Goal: Task Accomplishment & Management: Manage account settings

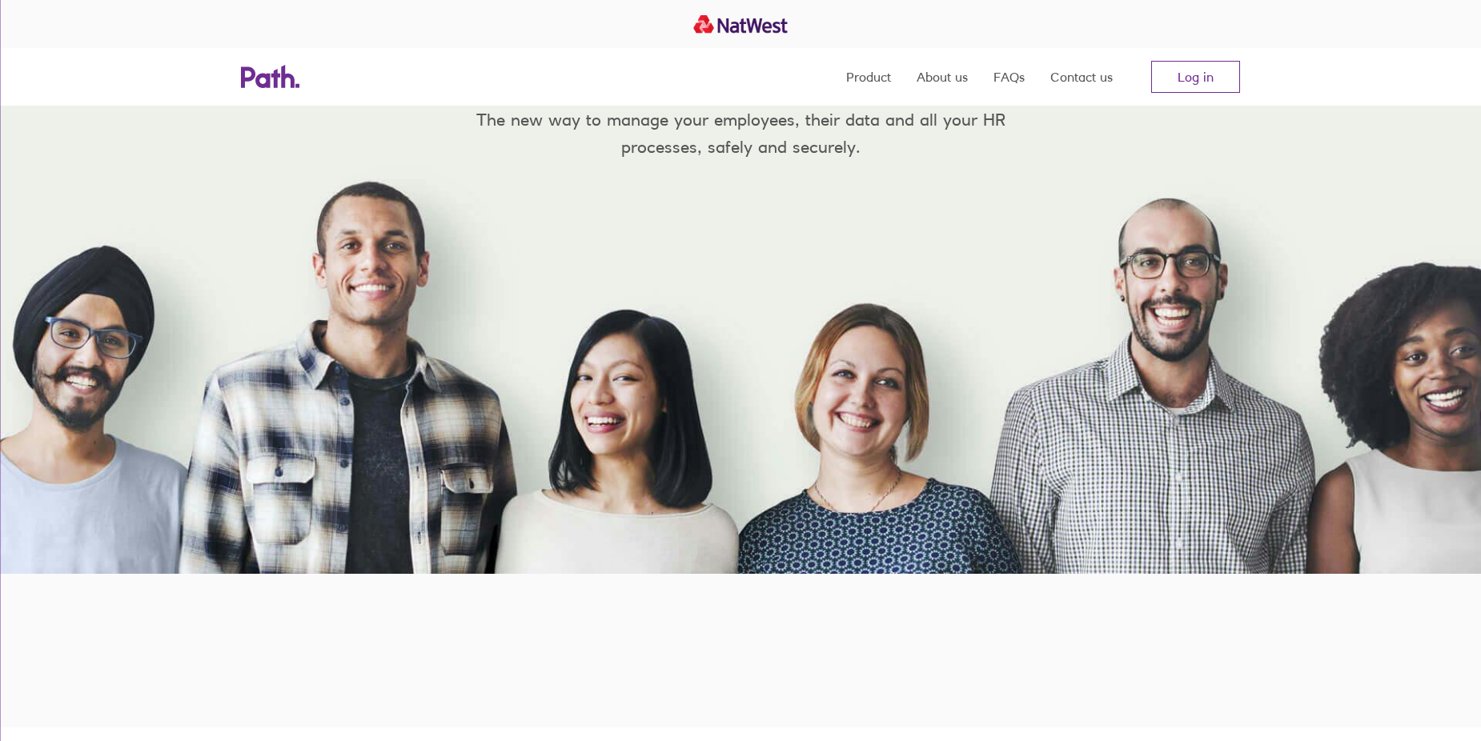
scroll to position [320, 0]
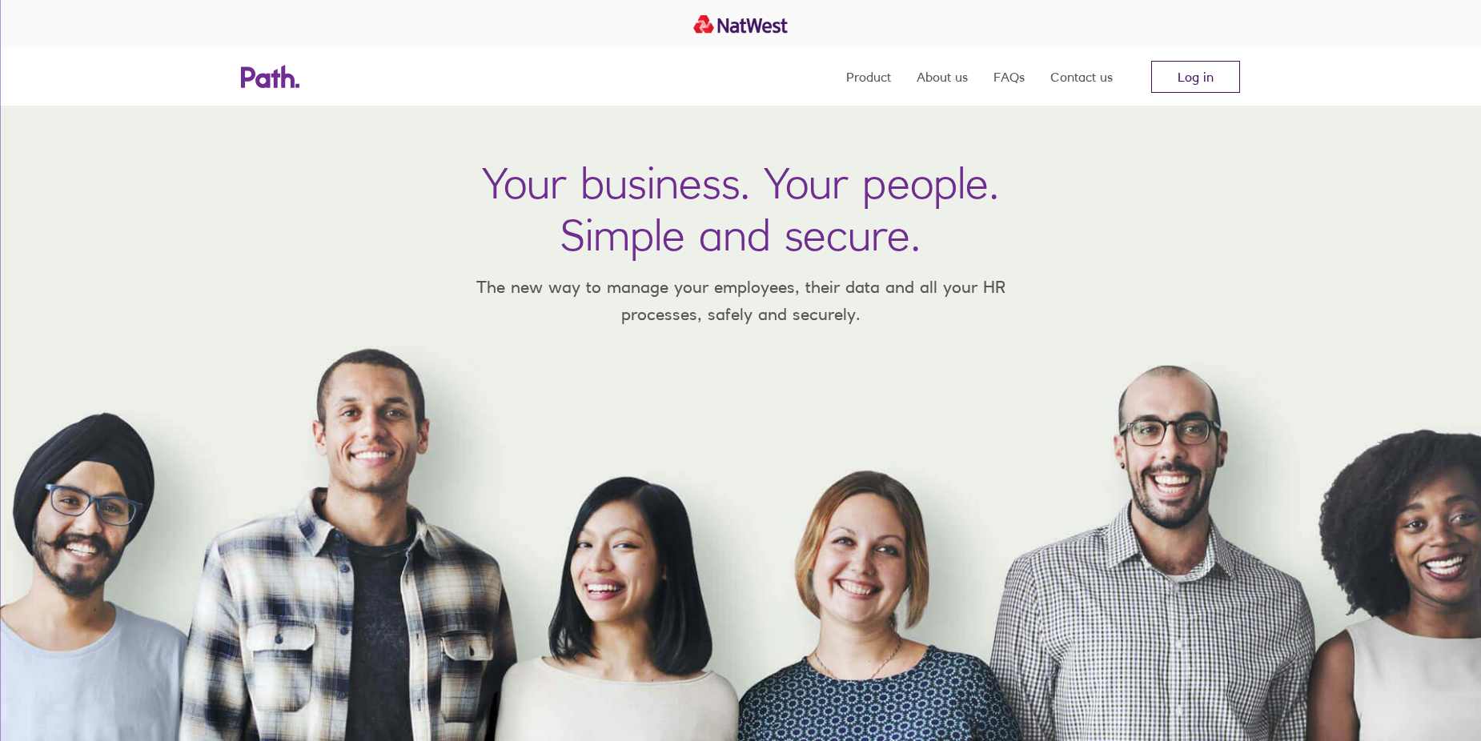
click at [1195, 70] on link "Log in" at bounding box center [1195, 77] width 89 height 32
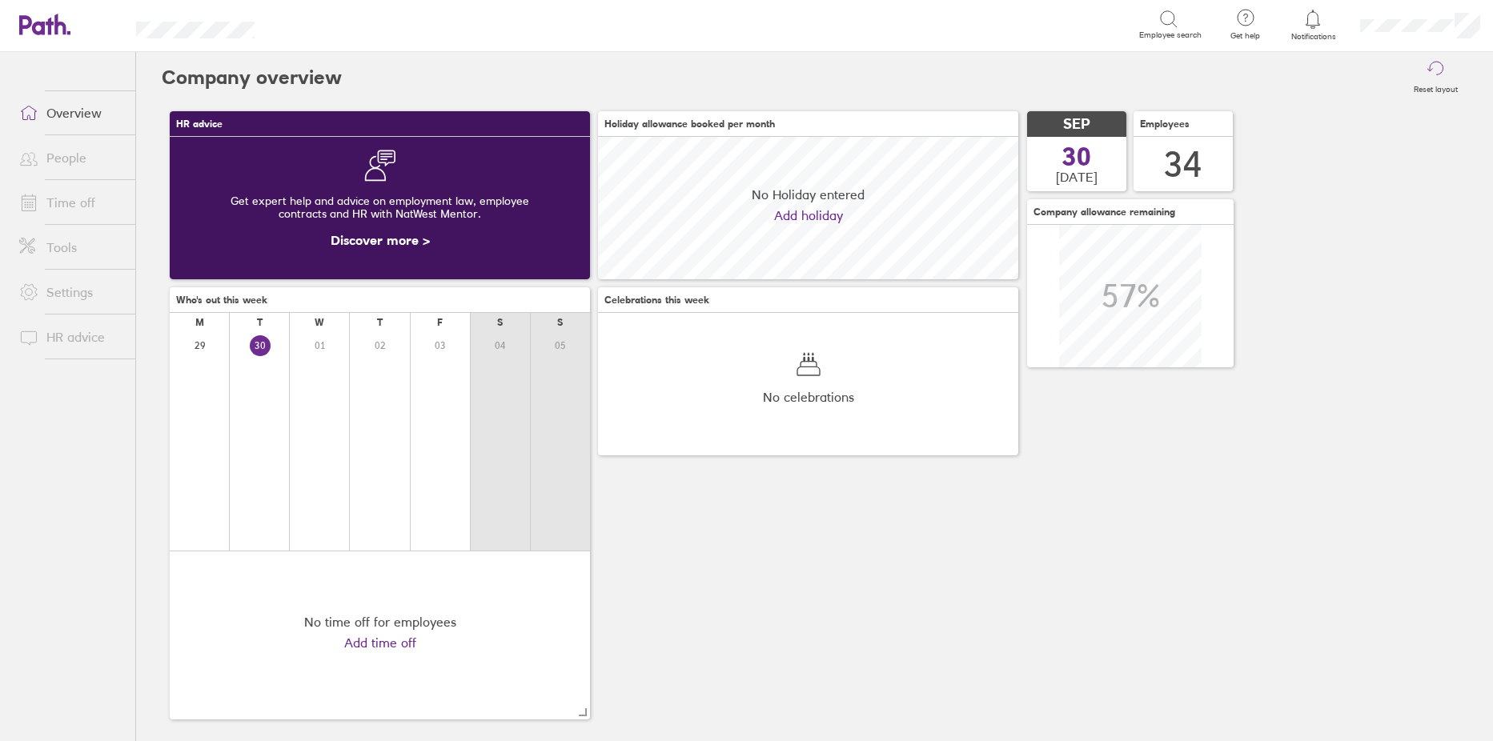
scroll to position [142, 420]
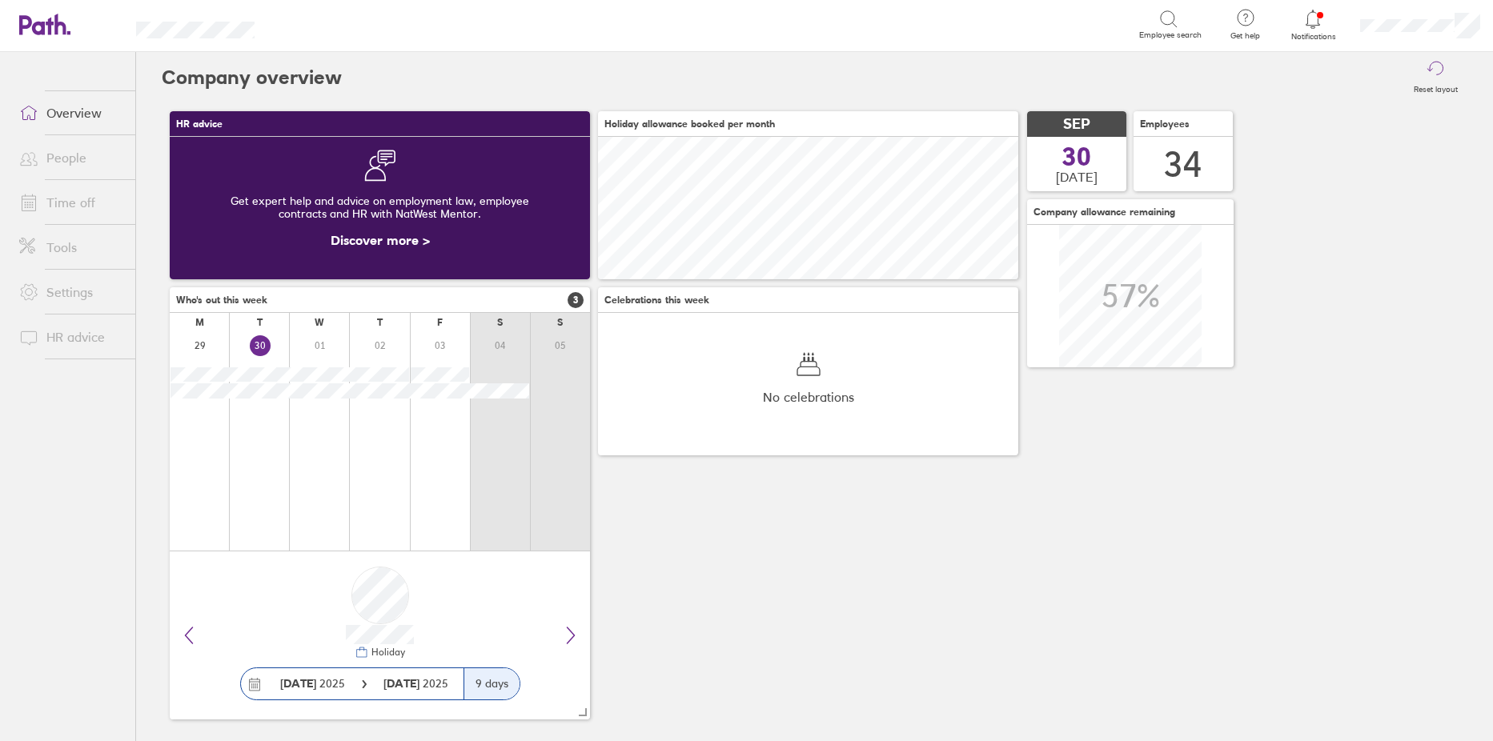
click at [57, 199] on link "Time off" at bounding box center [70, 202] width 129 height 32
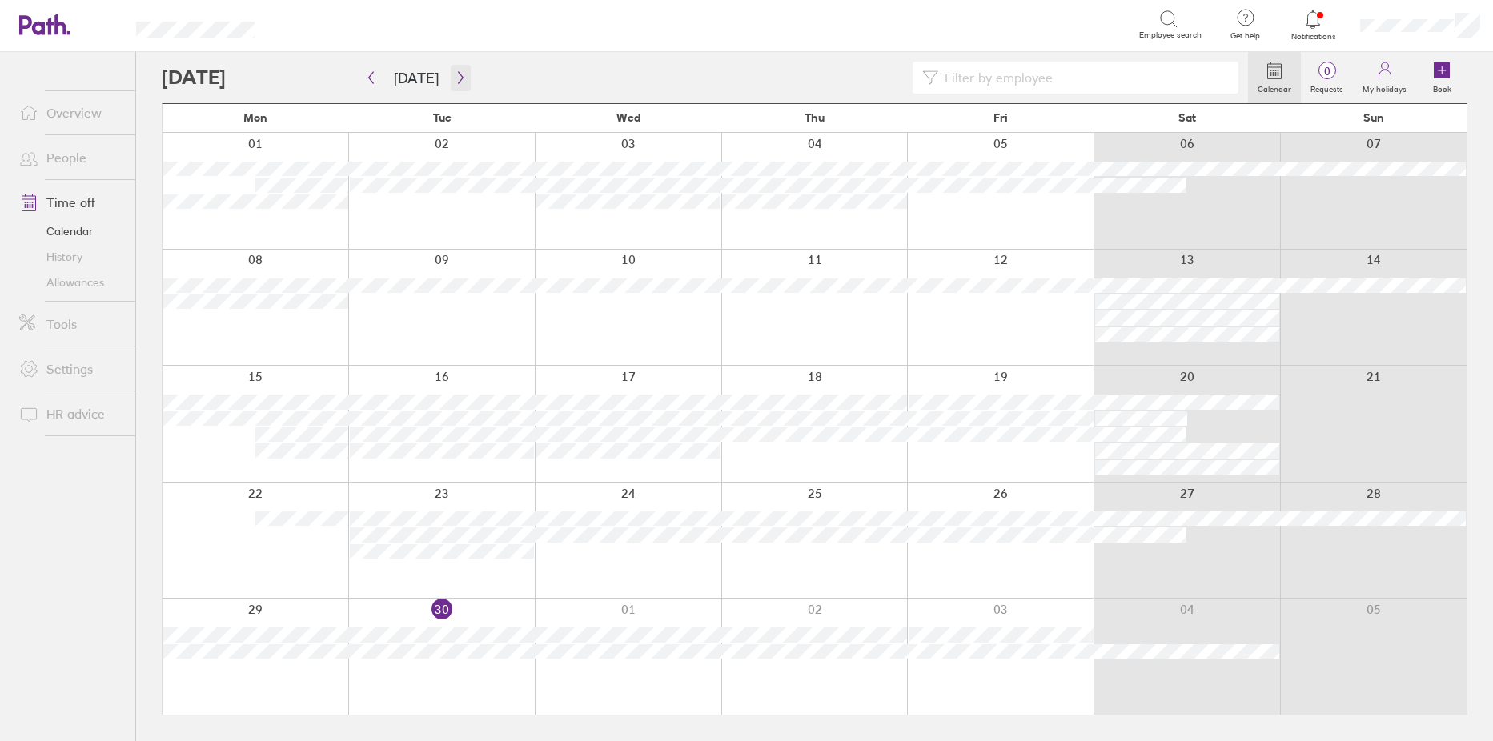
click at [460, 73] on icon "button" at bounding box center [461, 77] width 12 height 13
